Goal: Find specific page/section: Find specific page/section

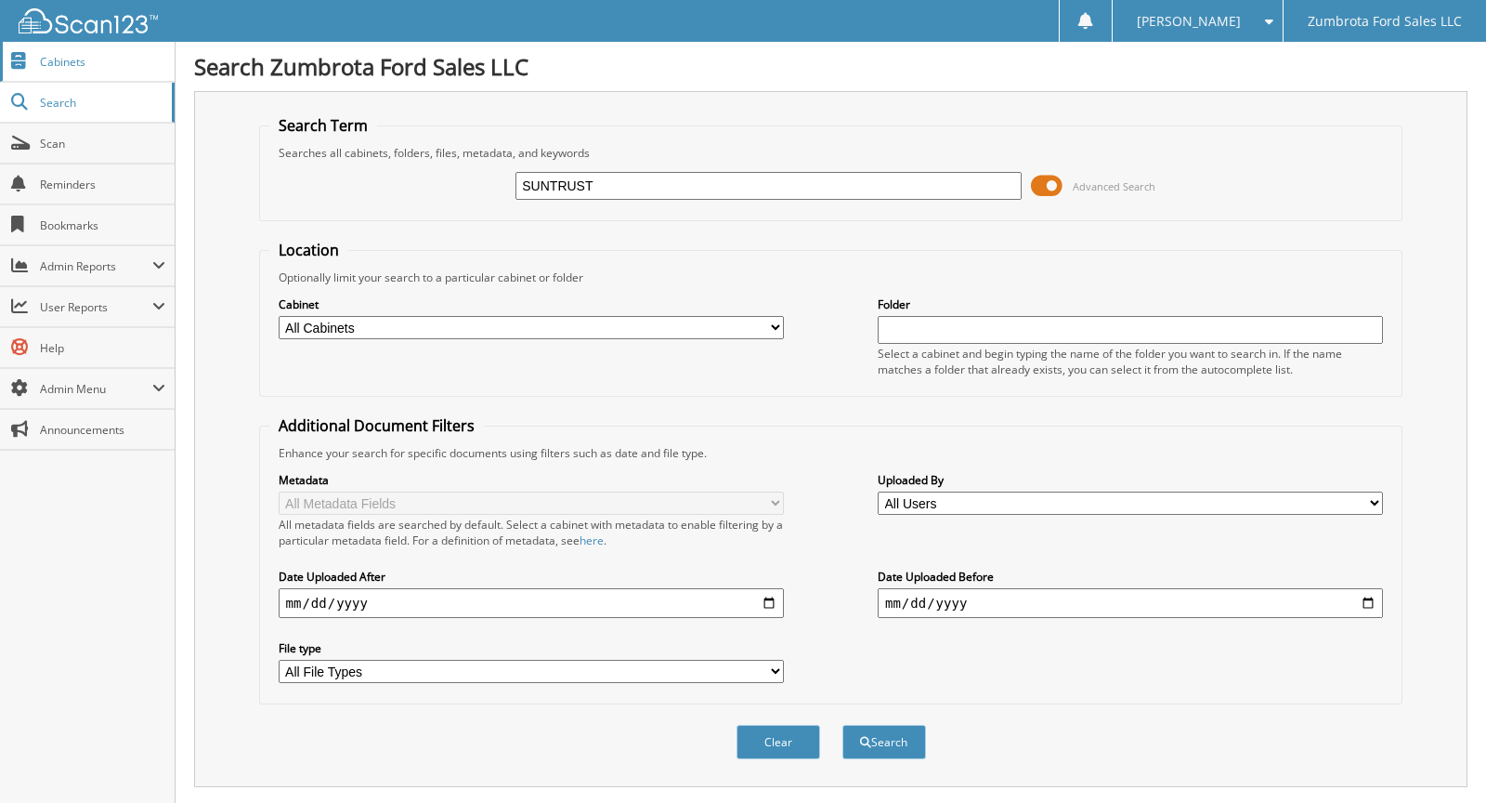
click at [115, 72] on link "Cabinets" at bounding box center [87, 62] width 175 height 40
type input "ups"
click at [843, 725] on button "Search" at bounding box center [885, 742] width 84 height 34
